Goal: Task Accomplishment & Management: Complete application form

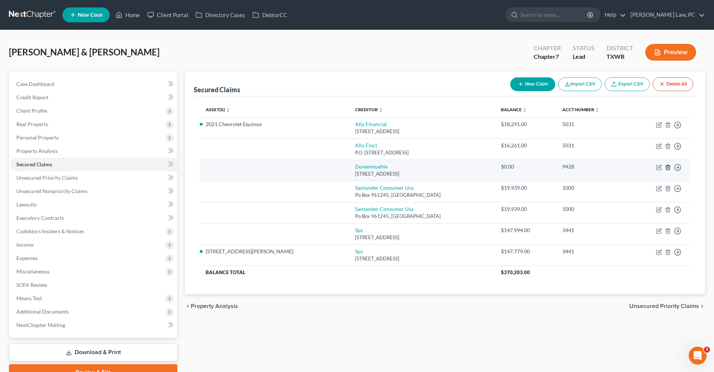
click at [668, 167] on icon "button" at bounding box center [668, 167] width 6 height 6
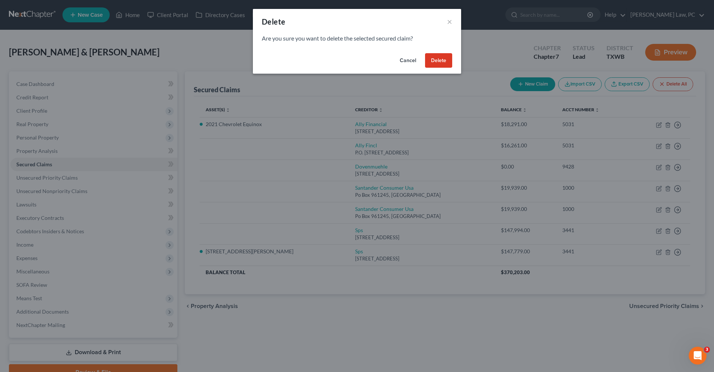
click at [434, 59] on button "Delete" at bounding box center [438, 60] width 27 height 15
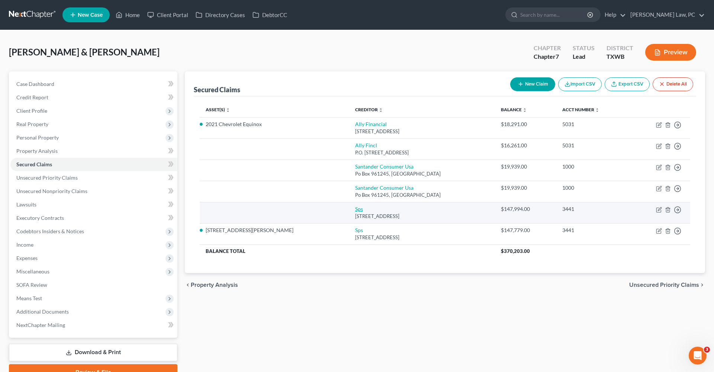
click at [355, 208] on link "Sps" at bounding box center [359, 209] width 8 height 6
select select "9"
select select "2"
select select "0"
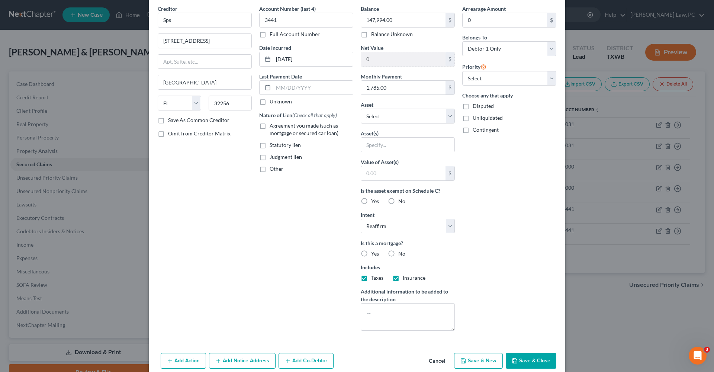
scroll to position [7, 0]
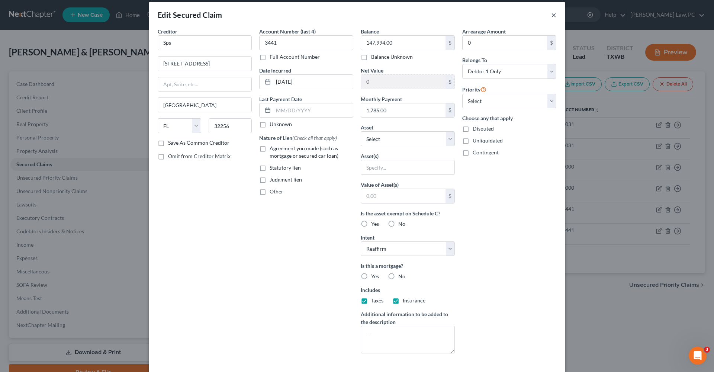
click at [556, 15] on button "×" at bounding box center [553, 14] width 5 height 9
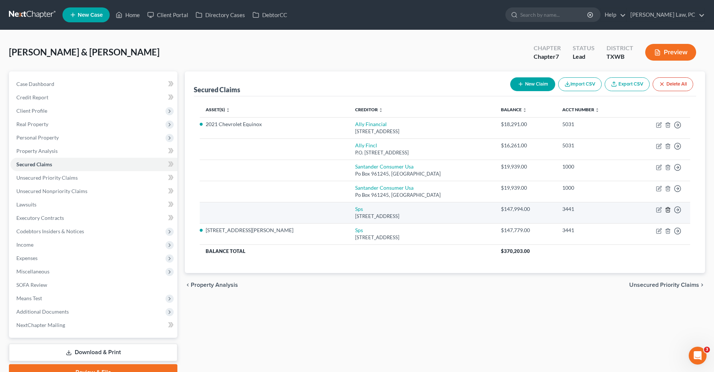
click at [668, 210] on line "button" at bounding box center [668, 209] width 0 height 1
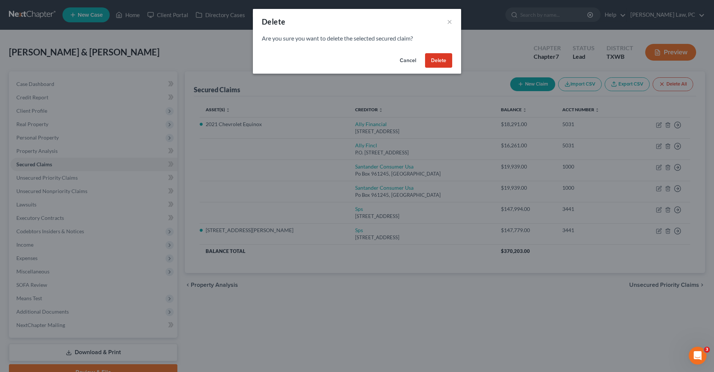
click at [444, 58] on button "Delete" at bounding box center [438, 60] width 27 height 15
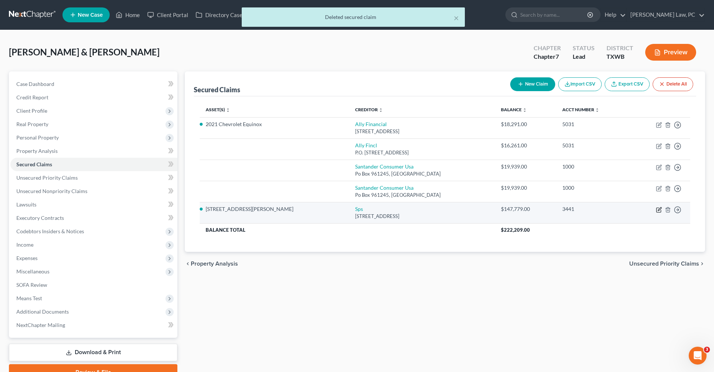
click at [656, 210] on icon "button" at bounding box center [658, 210] width 4 height 4
select select "9"
select select "2"
select select "0"
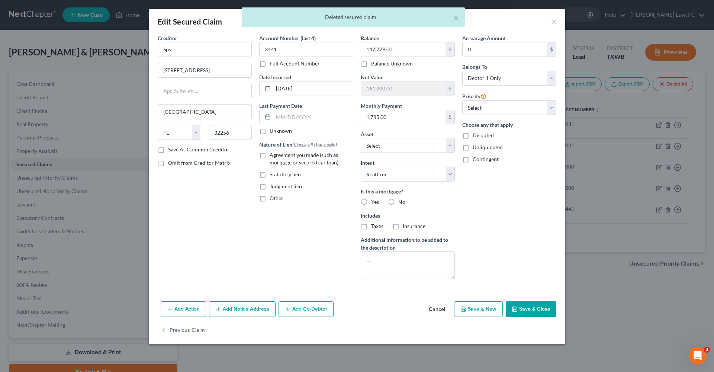
click at [375, 200] on span "Yes" at bounding box center [375, 202] width 8 height 6
click at [375, 200] on input "Yes" at bounding box center [376, 200] width 5 height 5
radio input "true"
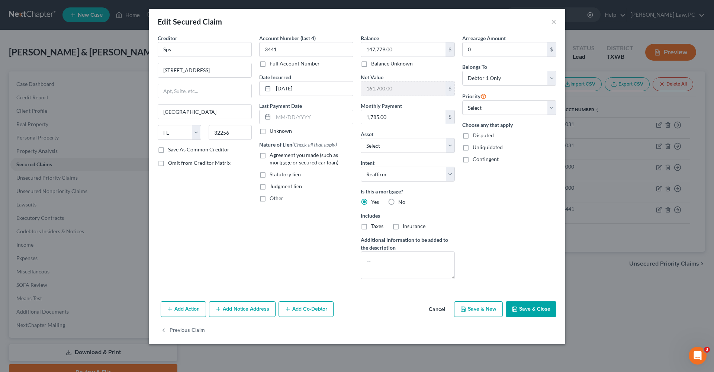
click at [376, 225] on span "Taxes" at bounding box center [377, 226] width 12 height 6
click at [376, 225] on input "Taxes" at bounding box center [376, 224] width 5 height 5
checkbox input "true"
click at [409, 226] on span "Insurance" at bounding box center [414, 226] width 23 height 6
click at [409, 226] on input "Insurance" at bounding box center [408, 224] width 5 height 5
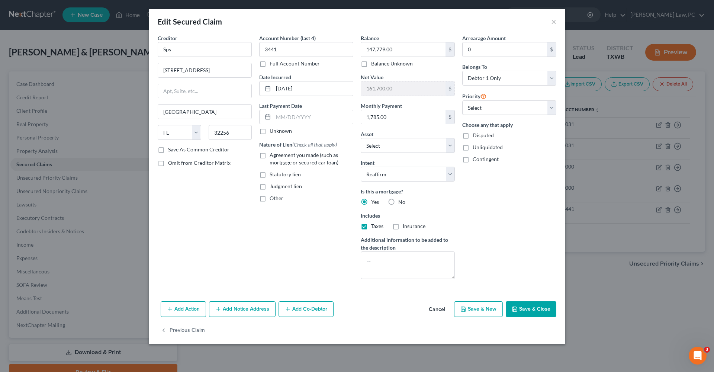
checkbox input "true"
click at [270, 155] on label "Agreement you made (such as mortgage or secured car loan)" at bounding box center [312, 158] width 84 height 15
click at [273, 155] on input "Agreement you made (such as mortgage or secured car loan)" at bounding box center [275, 153] width 5 height 5
checkbox input "true"
click at [523, 314] on button "Save & Close" at bounding box center [531, 309] width 51 height 16
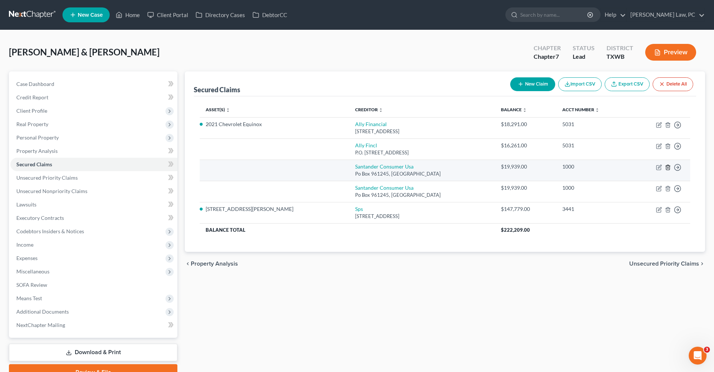
click at [668, 165] on icon "button" at bounding box center [668, 167] width 6 height 6
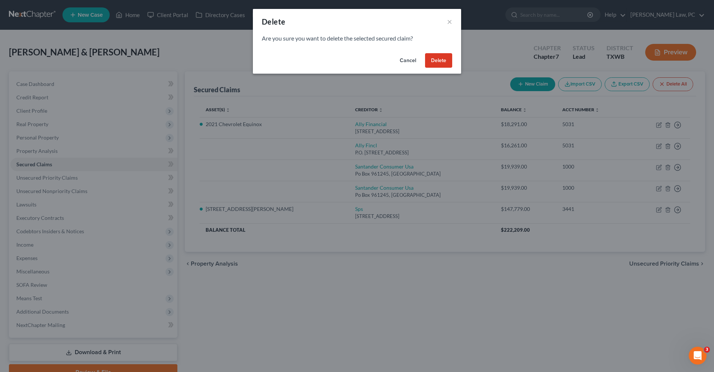
click at [436, 62] on button "Delete" at bounding box center [438, 60] width 27 height 15
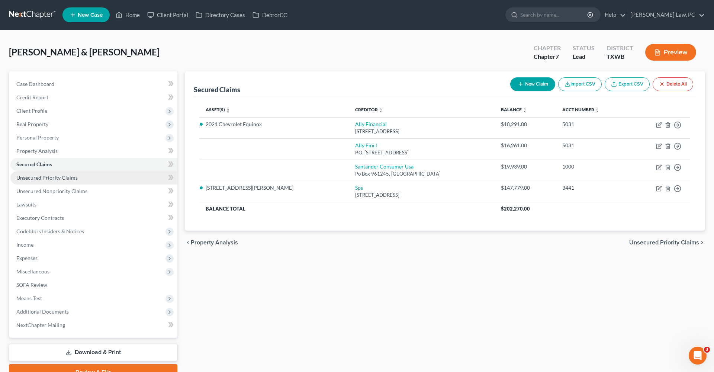
click at [39, 179] on span "Unsecured Priority Claims" at bounding box center [46, 177] width 61 height 6
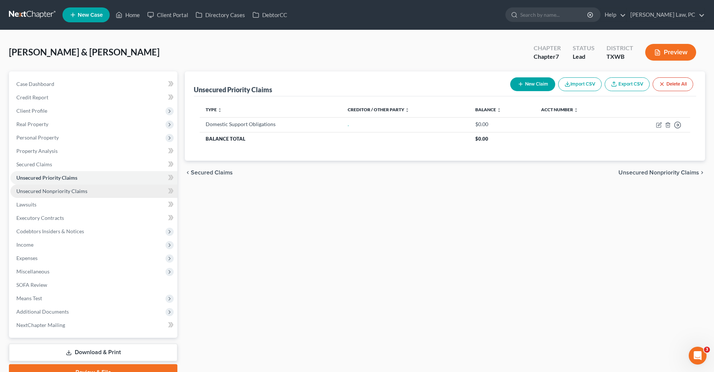
click at [49, 192] on span "Unsecured Nonpriority Claims" at bounding box center [51, 191] width 71 height 6
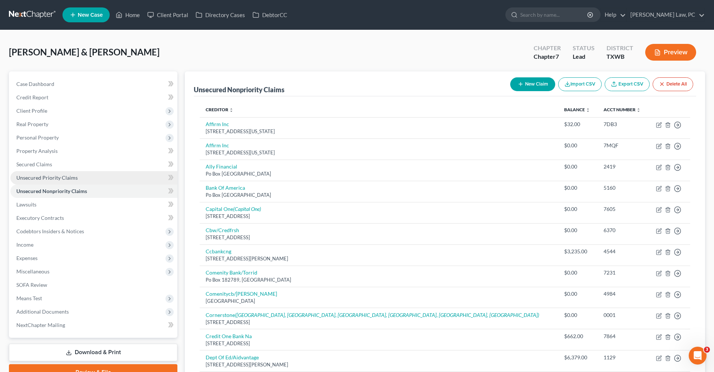
click at [41, 178] on span "Unsecured Priority Claims" at bounding box center [46, 177] width 61 height 6
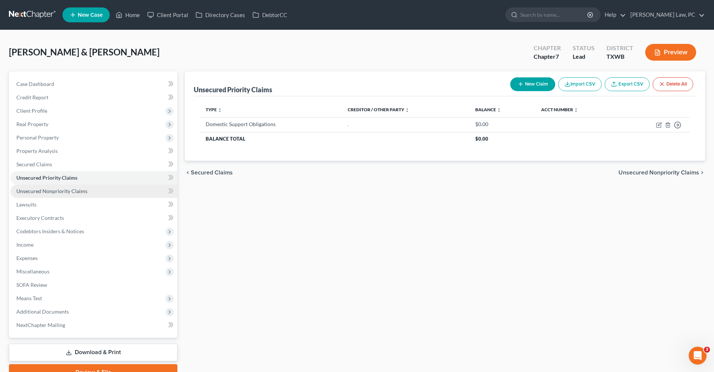
click at [49, 190] on span "Unsecured Nonpriority Claims" at bounding box center [51, 191] width 71 height 6
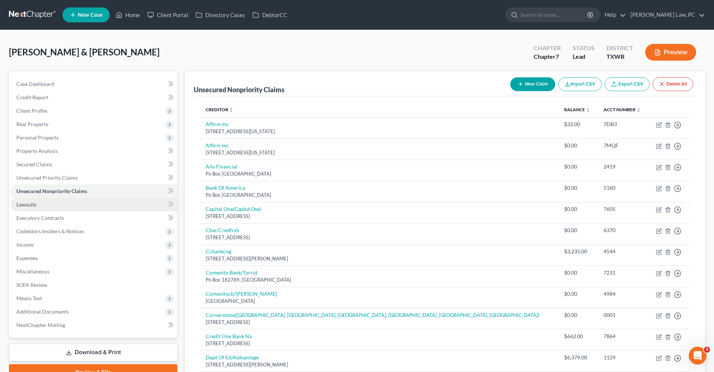
click at [28, 203] on span "Lawsuits" at bounding box center [26, 204] width 20 height 6
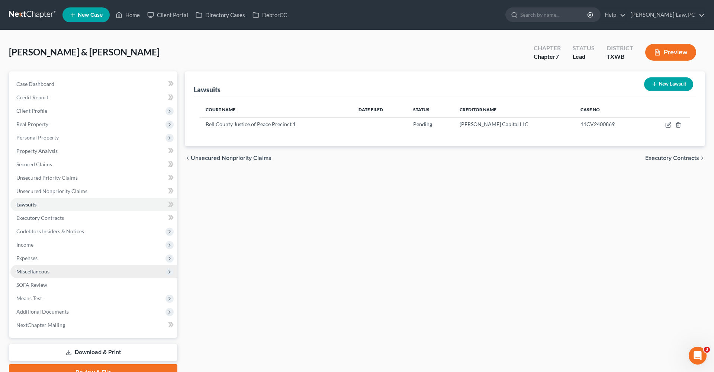
click at [32, 270] on span "Miscellaneous" at bounding box center [32, 271] width 33 height 6
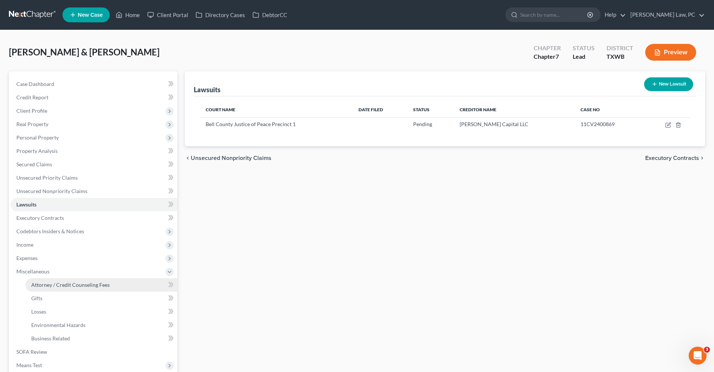
click at [99, 286] on span "Attorney / Credit Counseling Fees" at bounding box center [70, 285] width 78 height 6
select select "4"
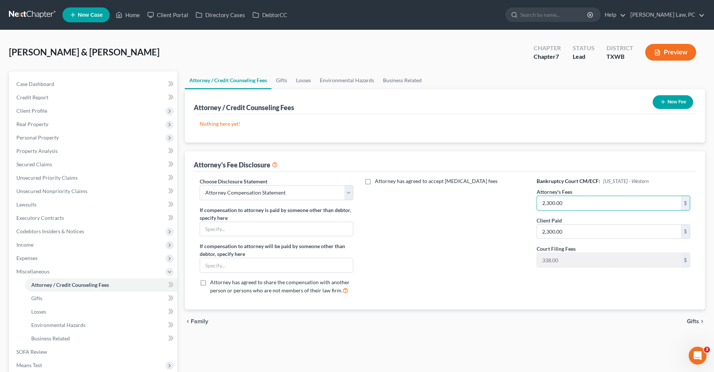
drag, startPoint x: 571, startPoint y: 202, endPoint x: 525, endPoint y: 201, distance: 45.8
click at [525, 201] on div "Choose Disclosure Statement Select EDTX_CH13 WDTX-Waco WDTX CH 13 San Antonio S…" at bounding box center [444, 238] width 505 height 123
type input "4,500"
select select "1"
click at [674, 103] on button "New Fee" at bounding box center [673, 102] width 41 height 14
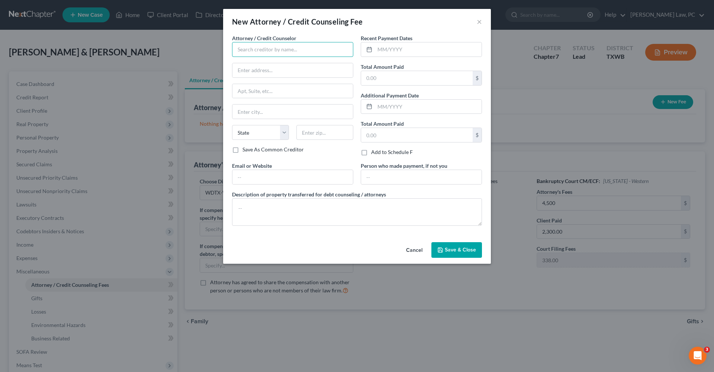
click at [289, 52] on input "text" at bounding box center [292, 49] width 121 height 15
click at [258, 62] on div "Debtorcc" at bounding box center [276, 62] width 77 height 7
type input "Debtorcc"
type input "[STREET_ADDRESS]"
type input "[GEOGRAPHIC_DATA]"
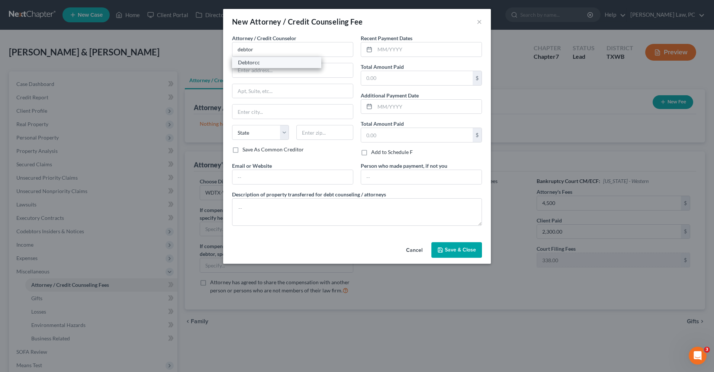
select select "33"
type input "07306"
click at [384, 47] on input "text" at bounding box center [428, 49] width 107 height 14
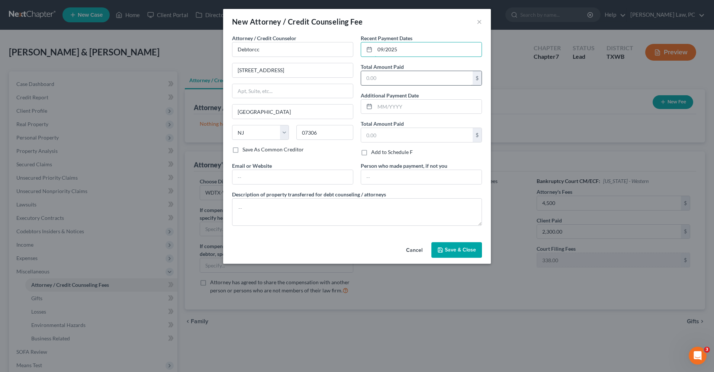
type input "09/2025"
click at [383, 80] on input "text" at bounding box center [417, 78] width 112 height 14
type input "29.90"
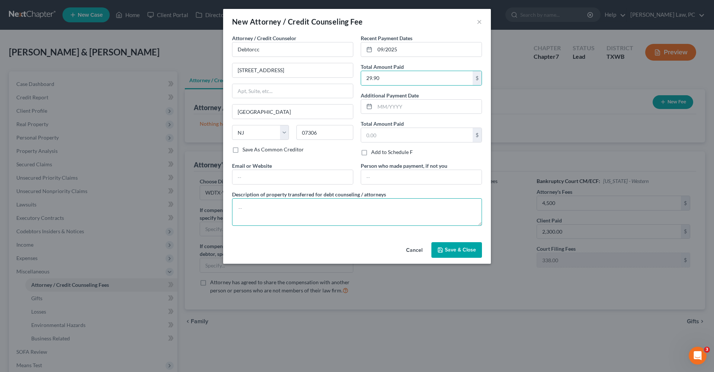
click at [244, 217] on textarea at bounding box center [357, 212] width 250 height 28
type textarea "Credit Counseling"
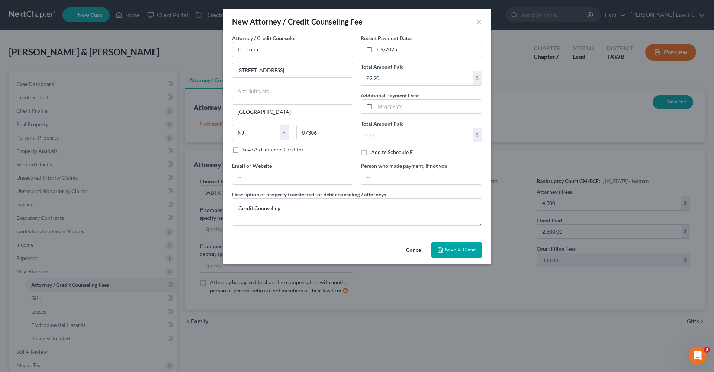
click at [447, 249] on span "Save & Close" at bounding box center [460, 250] width 31 height 6
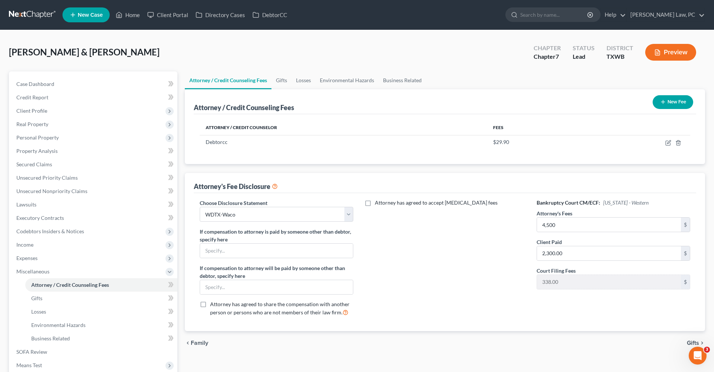
click at [663, 108] on button "New Fee" at bounding box center [673, 102] width 41 height 14
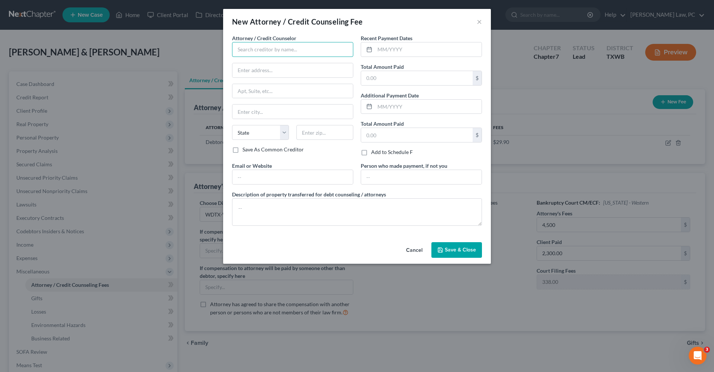
click at [290, 54] on input "text" at bounding box center [292, 49] width 121 height 15
type input "x"
click at [262, 64] on div "Xactus" at bounding box center [276, 62] width 77 height 7
type input "Xactus"
type input "[STREET_ADDRESS][PERSON_NAME]"
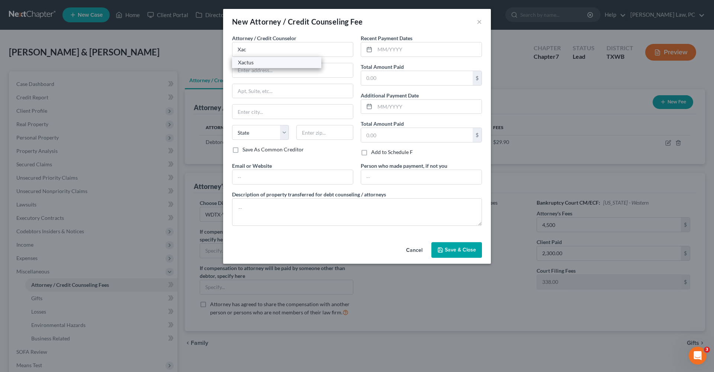
type input "Suite 100"
type input "Broomall"
select select "39"
type input "19008"
click at [393, 51] on input "text" at bounding box center [428, 49] width 107 height 14
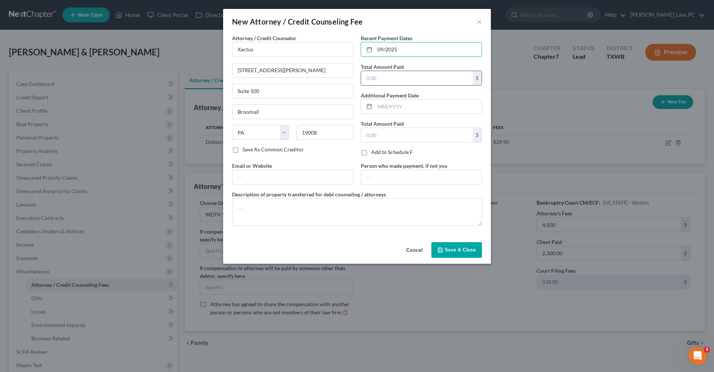
type input "09/2025"
click at [381, 79] on input "text" at bounding box center [417, 78] width 112 height 14
type input "5"
drag, startPoint x: 394, startPoint y: 82, endPoint x: 353, endPoint y: 78, distance: 41.1
click at [353, 78] on div "Attorney / Credit Counselor * Xactus [STREET_ADDRESS][GEOGRAPHIC_DATA][PERSON_N…" at bounding box center [356, 132] width 257 height 197
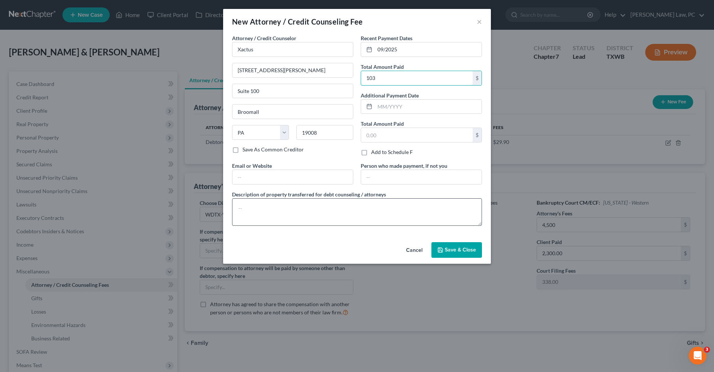
type input "103"
click at [287, 207] on textarea at bounding box center [357, 212] width 250 height 28
type textarea "Credit Report"
click at [460, 250] on span "Save & Close" at bounding box center [460, 250] width 31 height 6
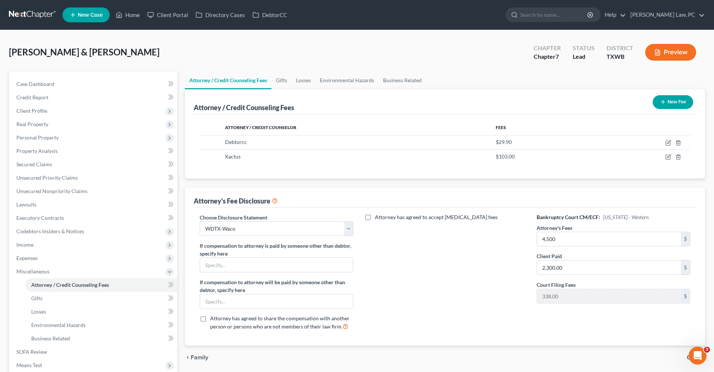
click at [668, 103] on button "New Fee" at bounding box center [673, 102] width 41 height 14
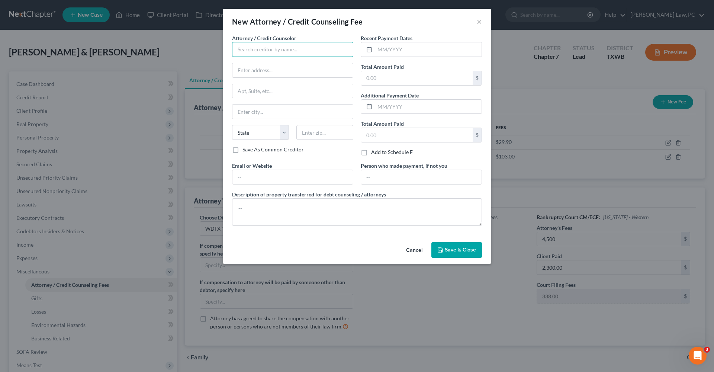
click at [289, 48] on input "text" at bounding box center [292, 49] width 121 height 15
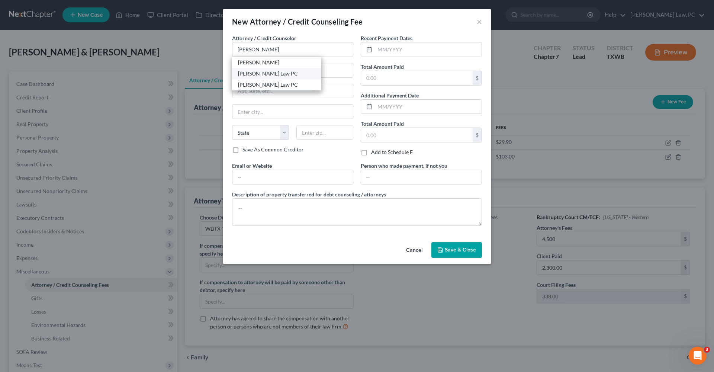
click at [290, 77] on div "[PERSON_NAME] Law PC" at bounding box center [276, 73] width 77 height 7
type input "[PERSON_NAME] Law PC"
type input "[STREET_ADDRESS]"
type input "295"
type input "Austin"
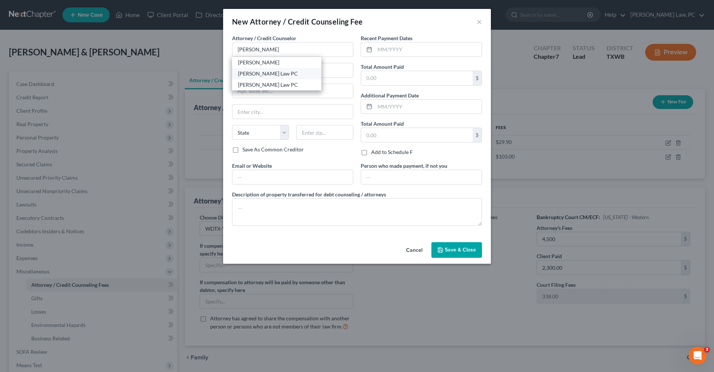
select select "45"
type input "78752"
click at [401, 51] on input "text" at bounding box center [428, 49] width 107 height 14
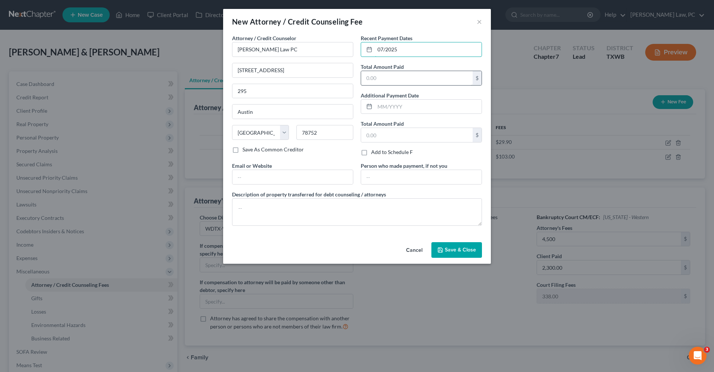
type input "07/2025"
click at [404, 84] on input "text" at bounding box center [417, 78] width 112 height 14
type input "2,261"
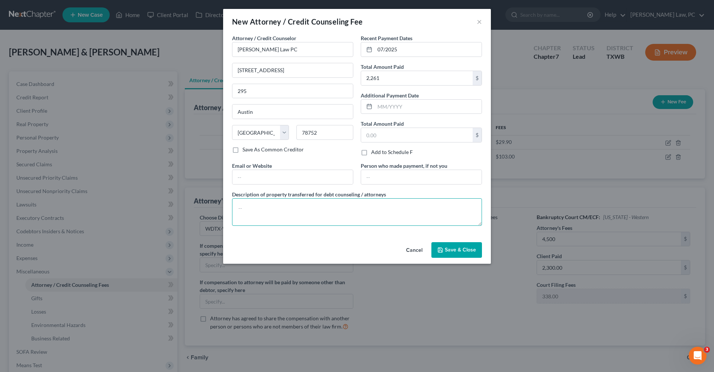
click at [278, 204] on textarea at bounding box center [357, 212] width 250 height 28
type textarea "Attorneys Fees $2061 Postage and Supplies $200"
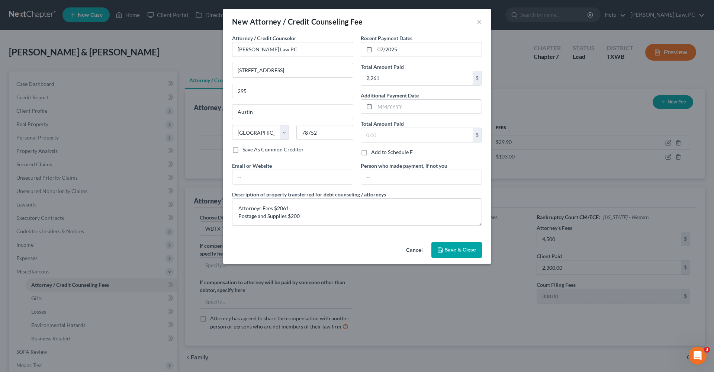
click at [457, 250] on span "Save & Close" at bounding box center [460, 250] width 31 height 6
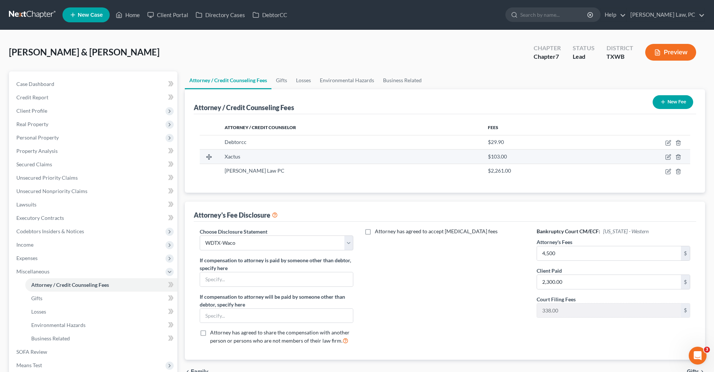
click at [665, 160] on td at bounding box center [641, 157] width 98 height 14
click at [670, 158] on icon "button" at bounding box center [668, 157] width 6 height 6
select select "39"
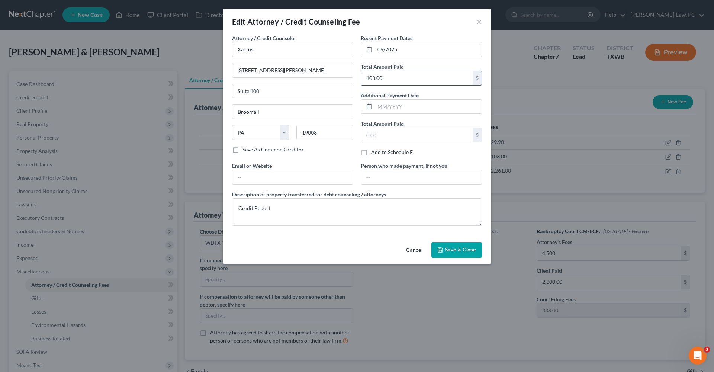
drag, startPoint x: 388, startPoint y: 79, endPoint x: 361, endPoint y: 78, distance: 27.2
click at [361, 78] on div "103.00 $" at bounding box center [421, 78] width 121 height 15
type input "100"
click at [459, 248] on span "Save & Close" at bounding box center [460, 250] width 31 height 6
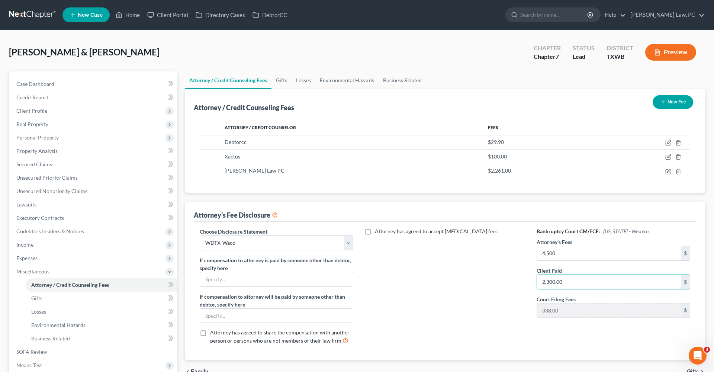
drag, startPoint x: 568, startPoint y: 284, endPoint x: 529, endPoint y: 284, distance: 38.7
click at [529, 283] on div "Choose Disclosure Statement Select EDTX_CH13 WDTX-Waco WDTX CH 13 San Antonio S…" at bounding box center [444, 289] width 505 height 123
type input "2,061"
click at [450, 286] on div "Attorney has agreed to accept [MEDICAL_DATA] fees" at bounding box center [445, 289] width 168 height 123
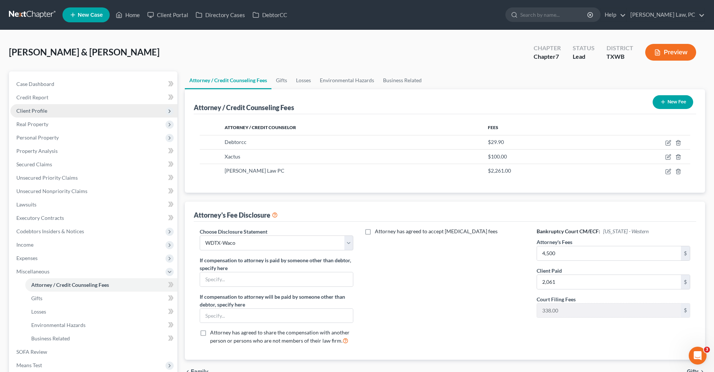
click at [31, 111] on span "Client Profile" at bounding box center [31, 110] width 31 height 6
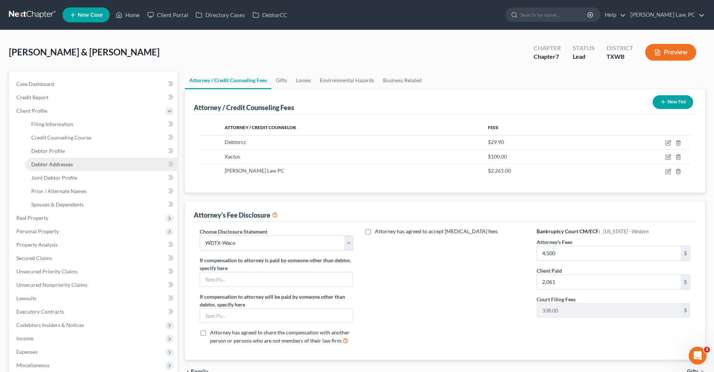
click at [53, 163] on span "Debtor Addresses" at bounding box center [52, 164] width 42 height 6
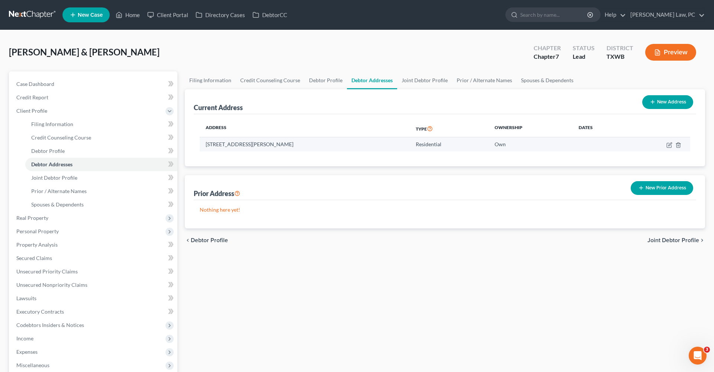
drag, startPoint x: 284, startPoint y: 144, endPoint x: 202, endPoint y: 147, distance: 82.2
click at [202, 147] on td "[STREET_ADDRESS][PERSON_NAME]" at bounding box center [305, 144] width 210 height 14
copy td "[STREET_ADDRESS][PERSON_NAME]"
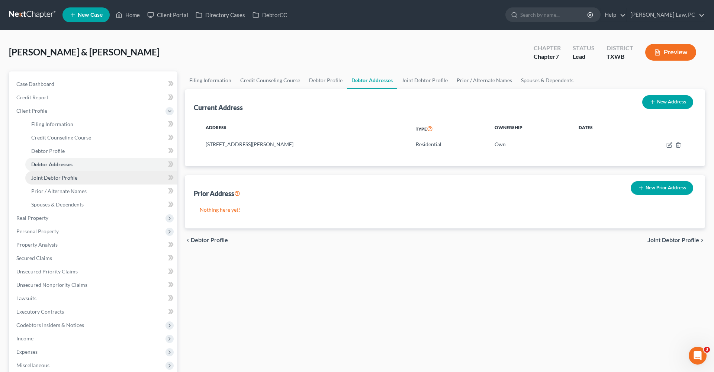
click at [48, 176] on span "Joint Debtor Profile" at bounding box center [54, 177] width 46 height 6
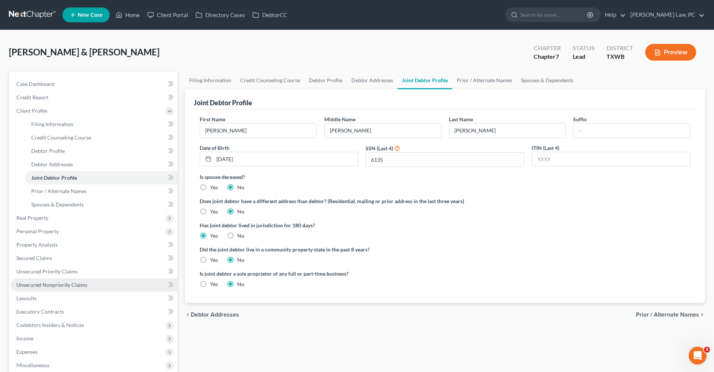
click at [24, 286] on span "Unsecured Nonpriority Claims" at bounding box center [51, 285] width 71 height 6
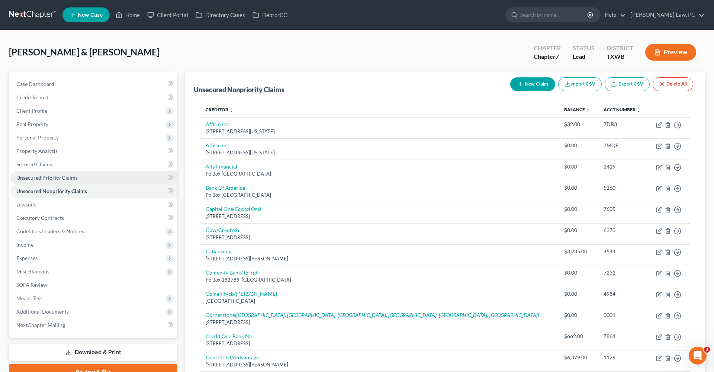
click at [44, 178] on span "Unsecured Priority Claims" at bounding box center [46, 177] width 61 height 6
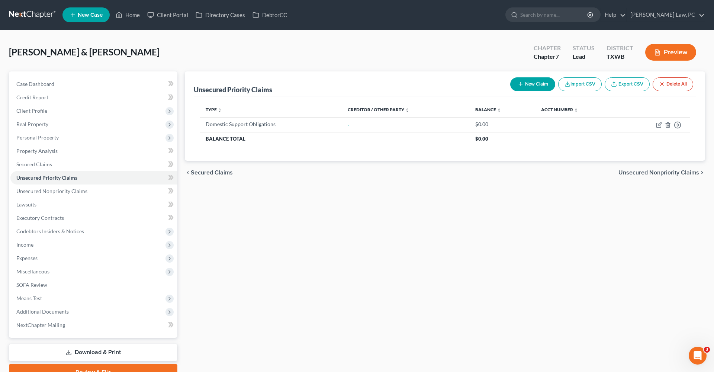
click at [15, 16] on link at bounding box center [33, 14] width 48 height 13
